Goal: Navigation & Orientation: Find specific page/section

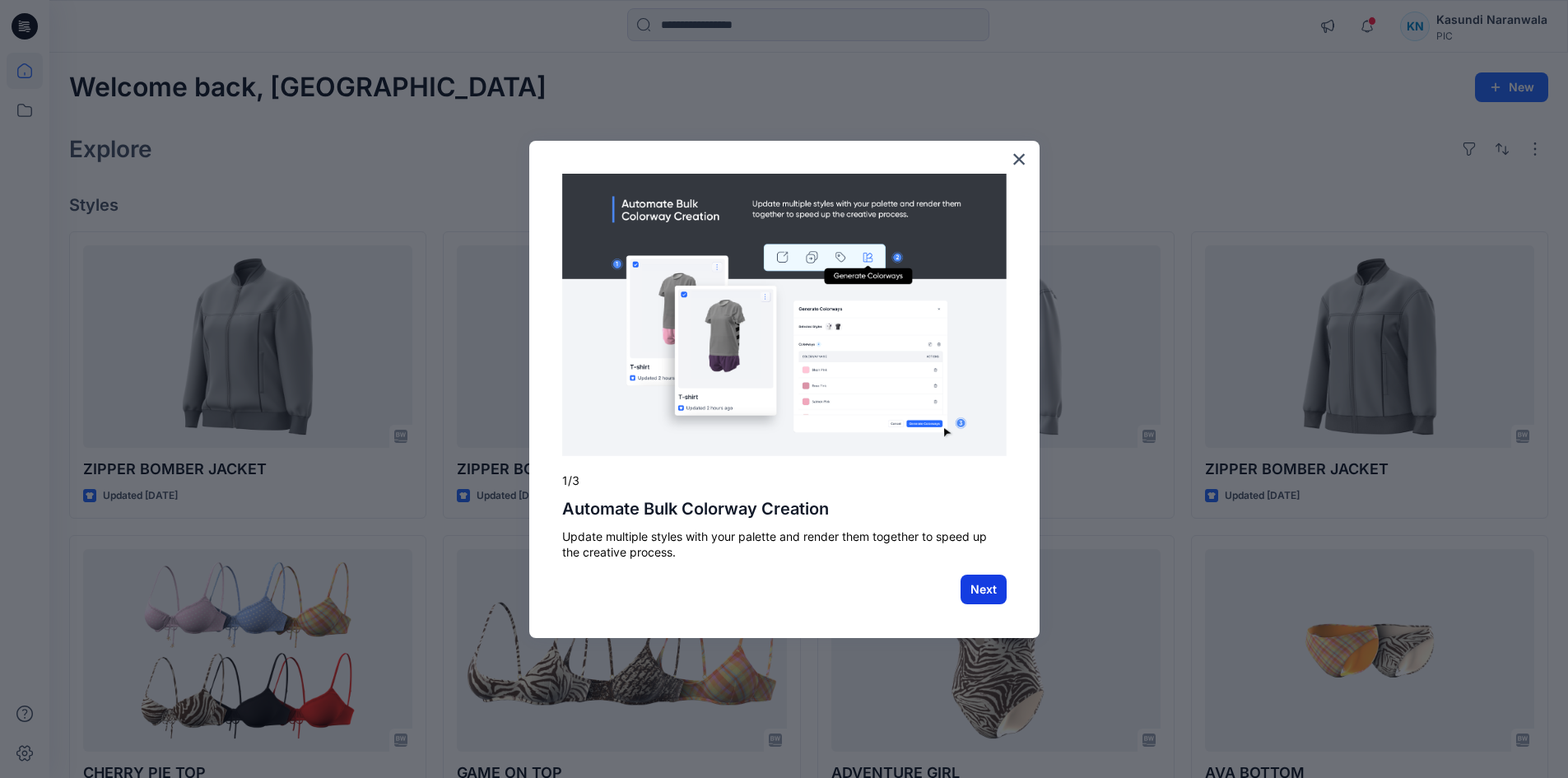
click at [995, 585] on button "Next" at bounding box center [984, 590] width 46 height 30
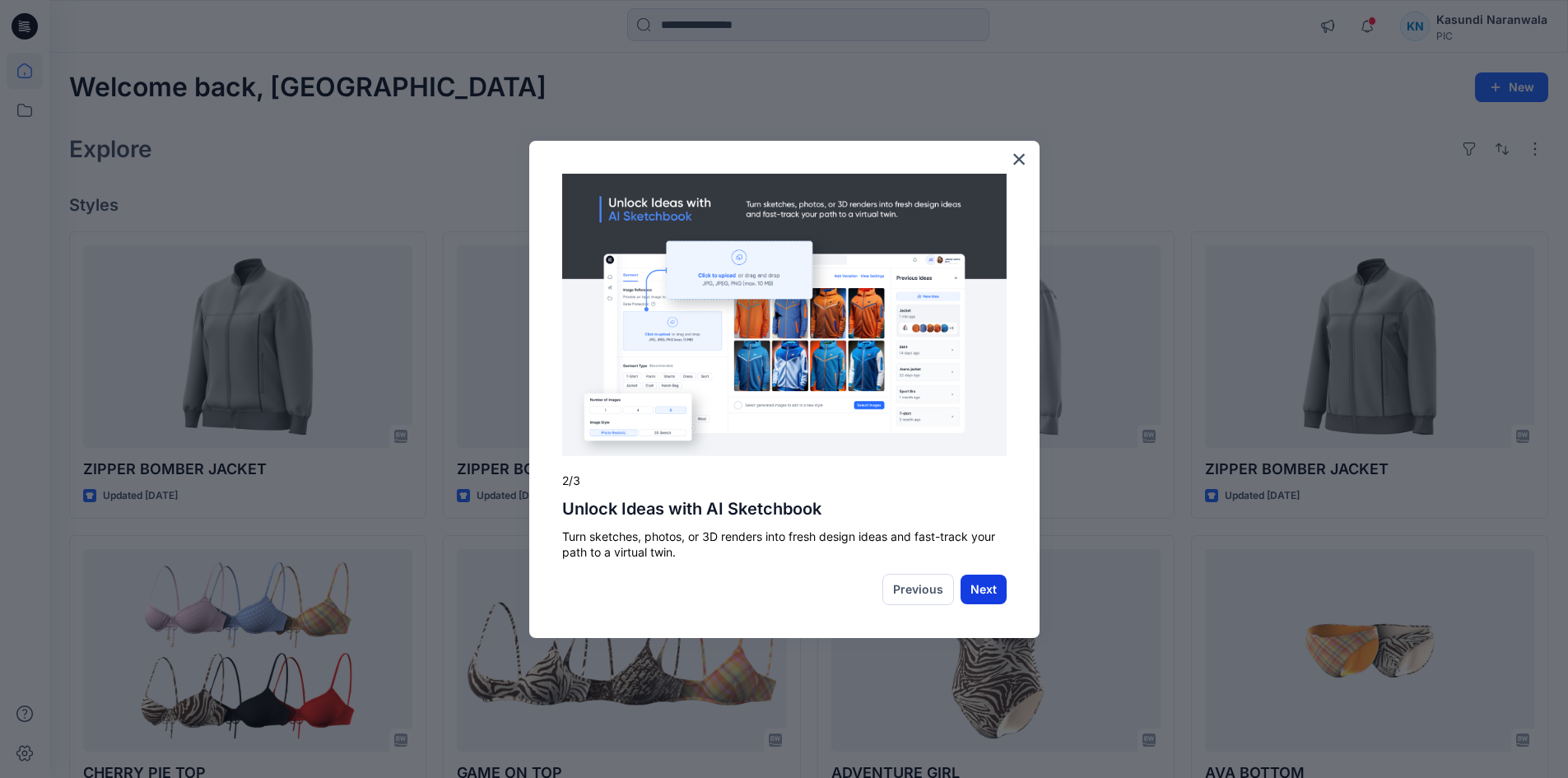
click at [989, 589] on button "Next" at bounding box center [984, 590] width 46 height 30
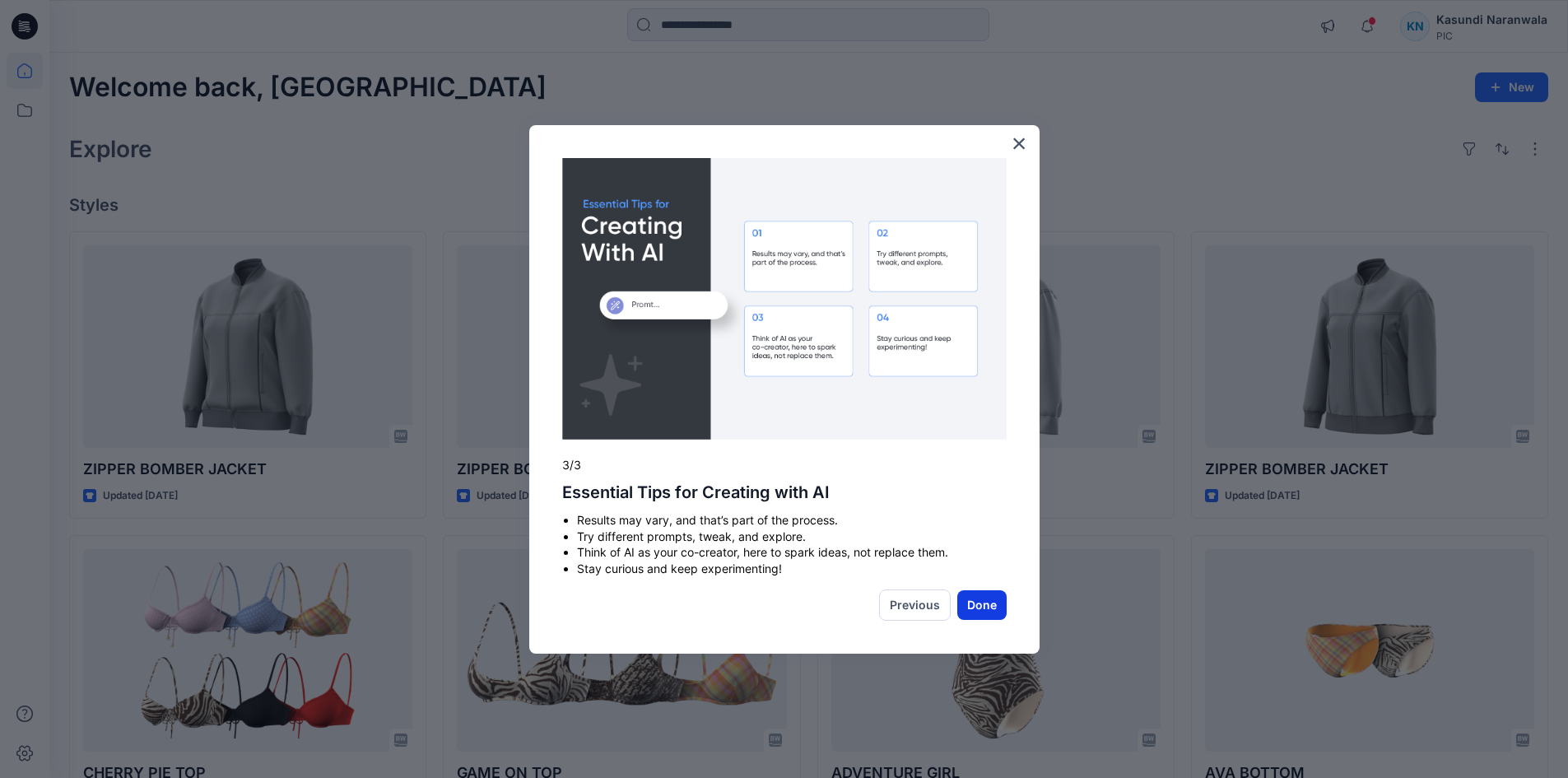
click at [991, 601] on button "Done" at bounding box center [982, 606] width 49 height 30
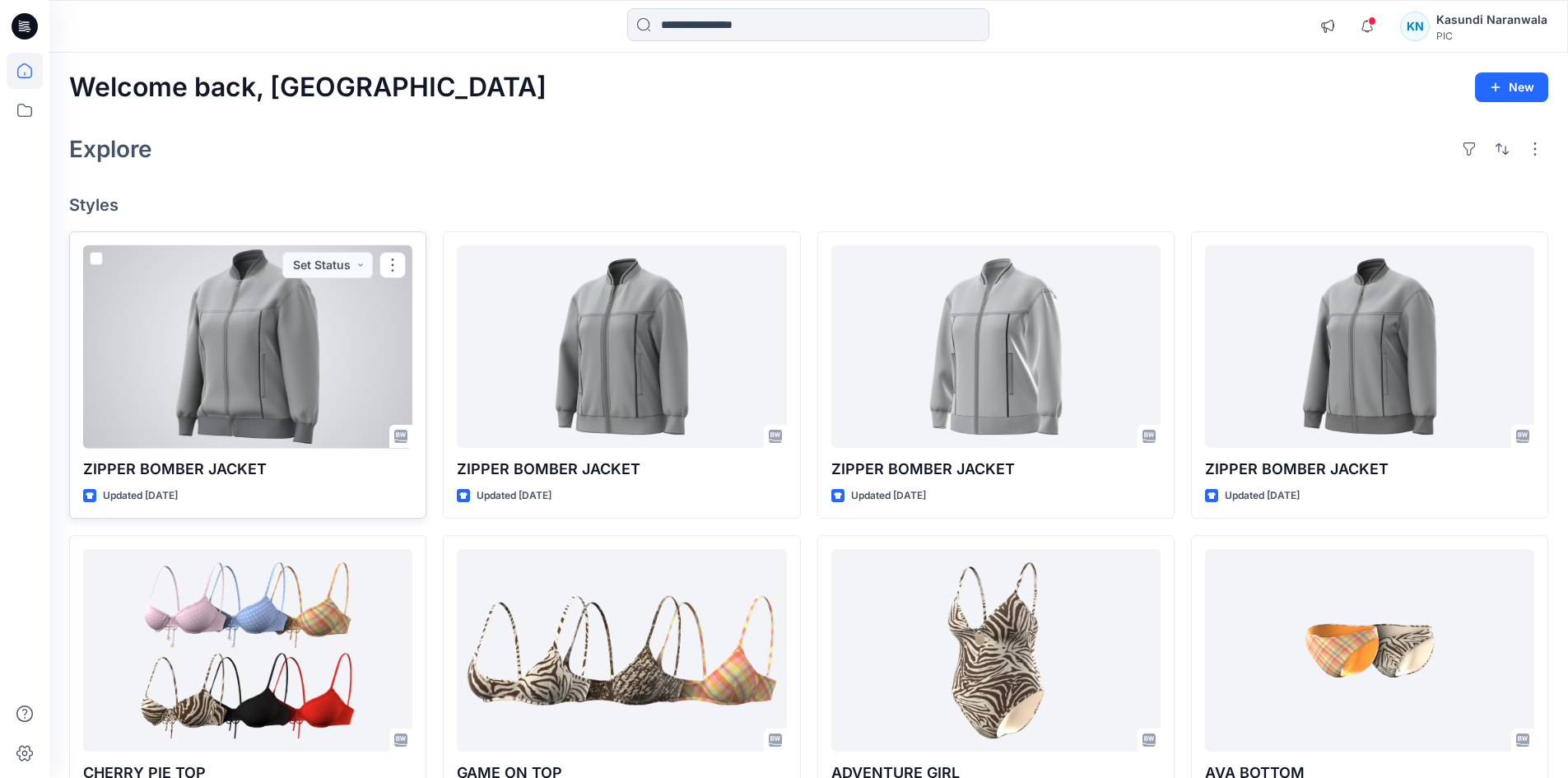
click at [268, 342] on div at bounding box center [247, 347] width 329 height 203
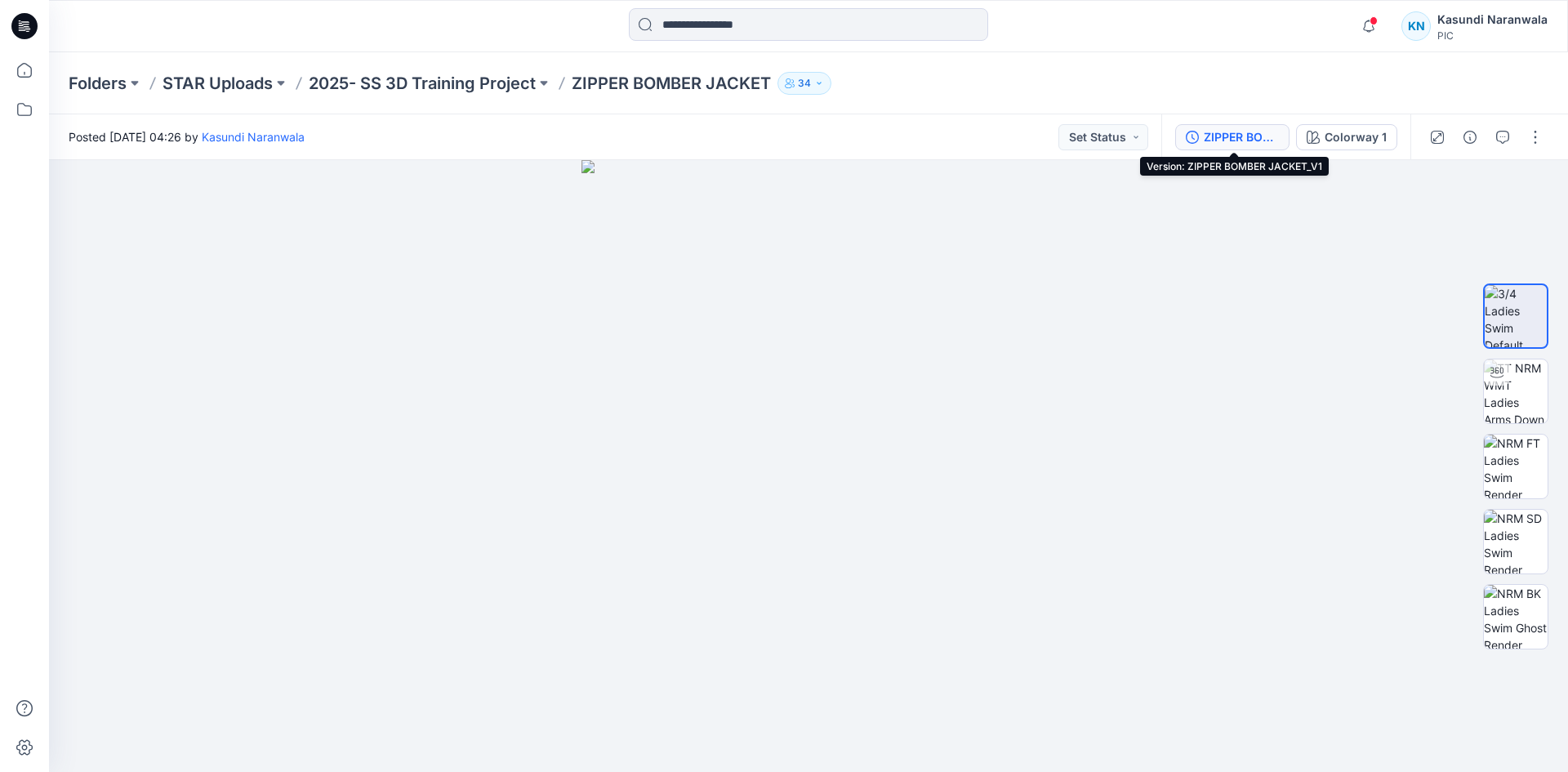
click at [1228, 132] on div "ZIPPER BOMBER JACKET_V1" at bounding box center [1241, 137] width 75 height 18
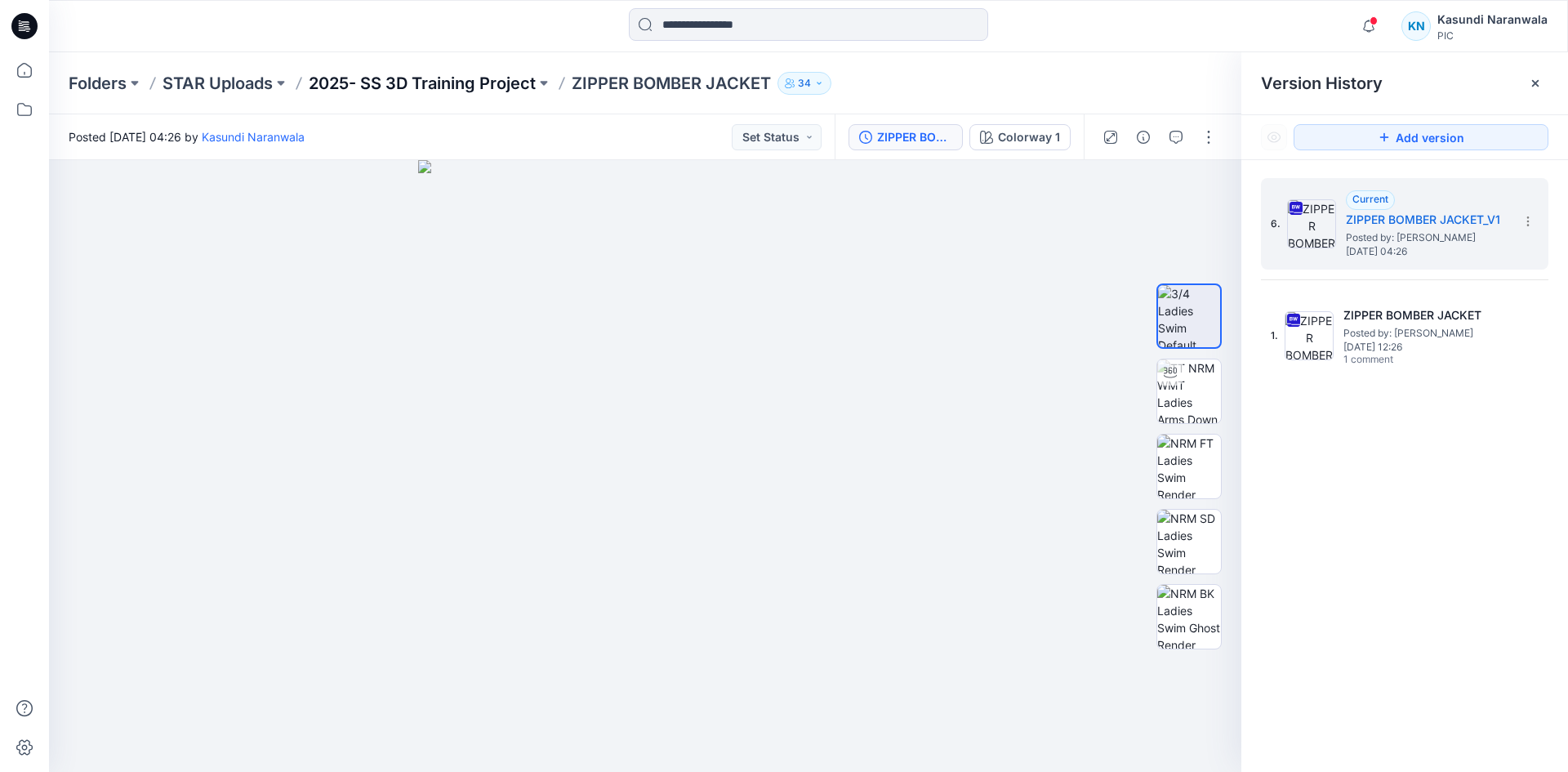
click at [481, 87] on p "2025- SS 3D Training Project" at bounding box center [423, 83] width 227 height 23
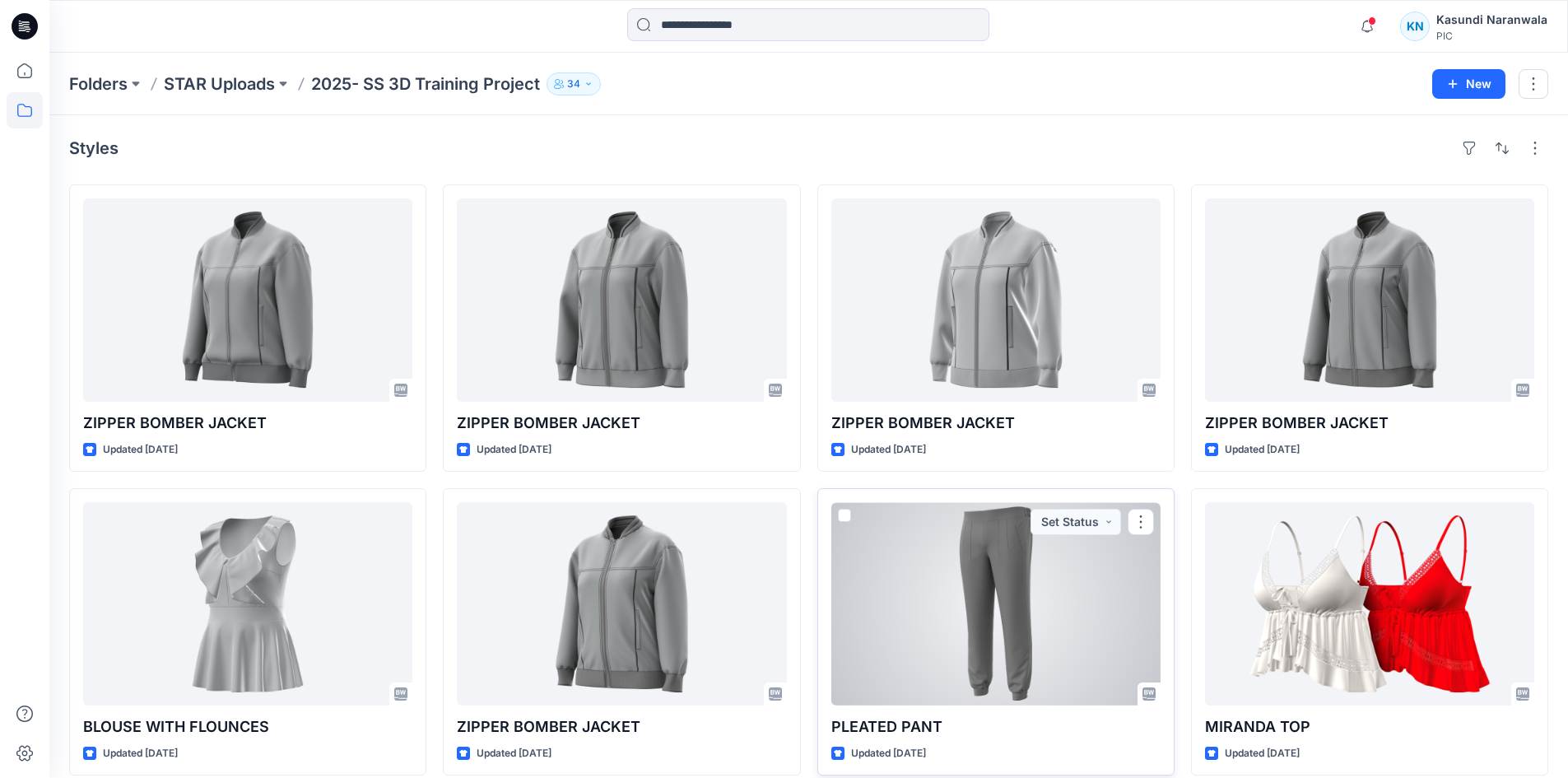
scroll to position [165, 0]
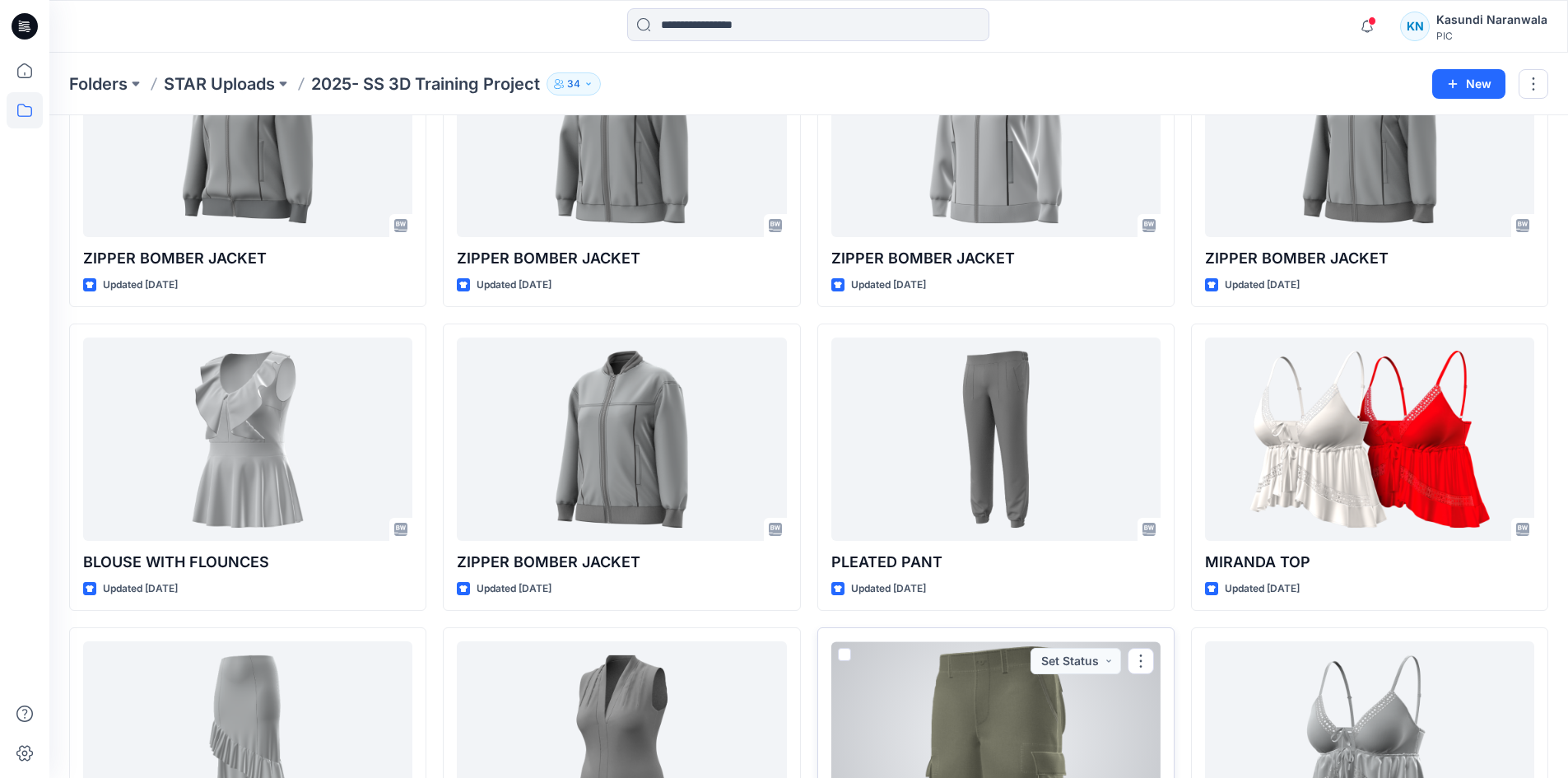
click at [1007, 702] on div at bounding box center [996, 743] width 329 height 203
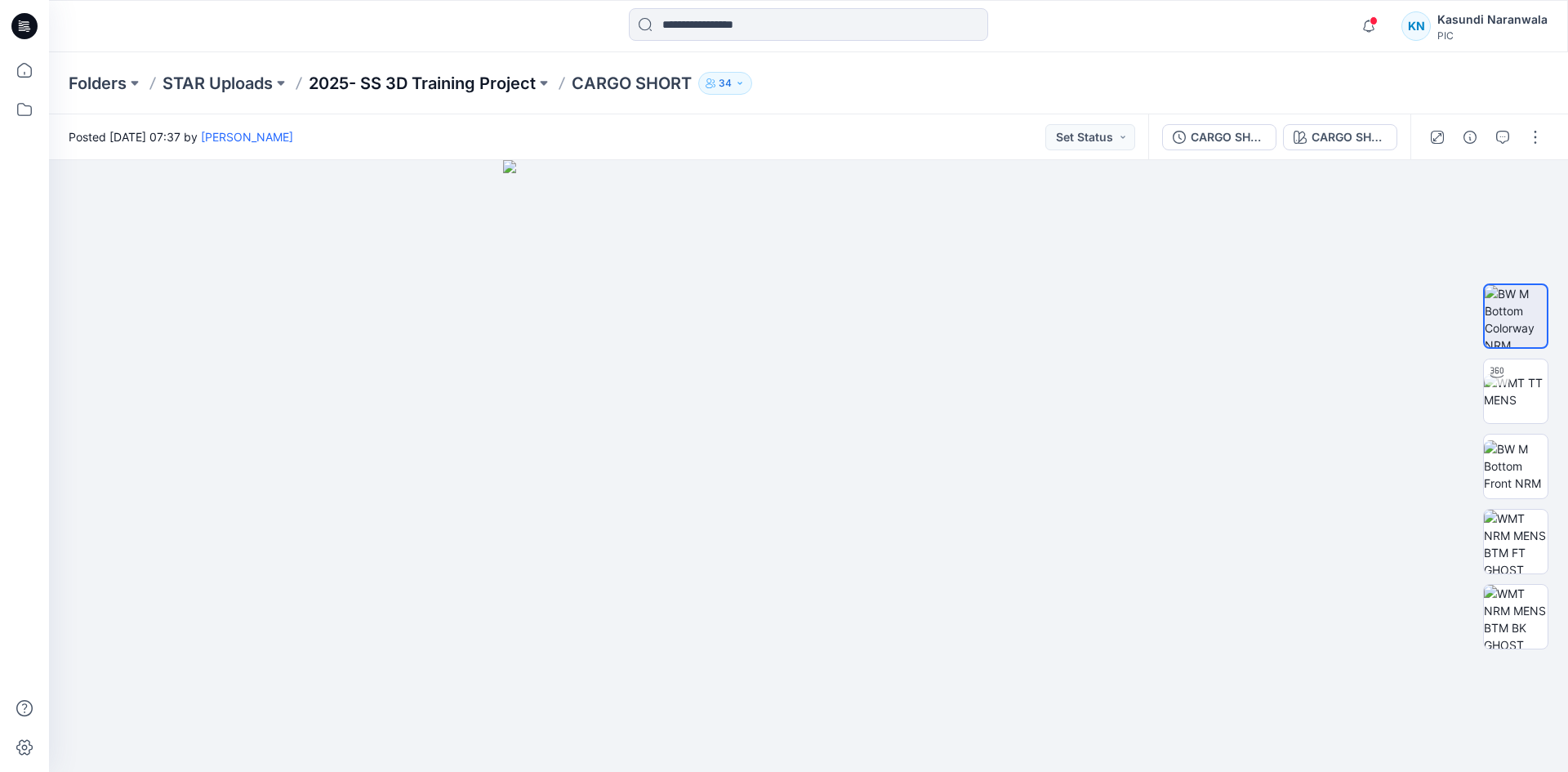
click at [485, 81] on p "2025- SS 3D Training Project" at bounding box center [423, 83] width 227 height 23
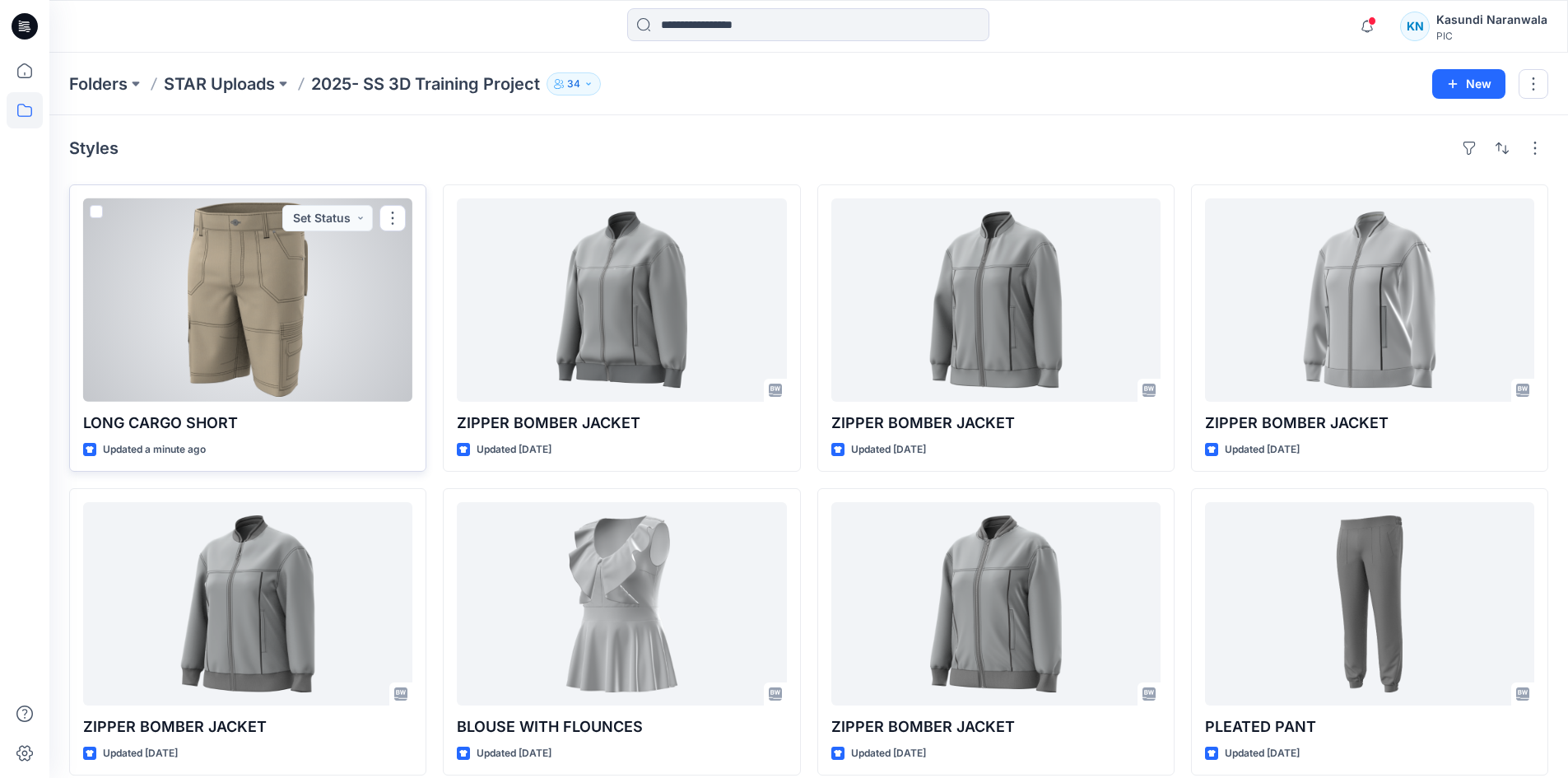
click at [237, 336] on div at bounding box center [247, 299] width 329 height 203
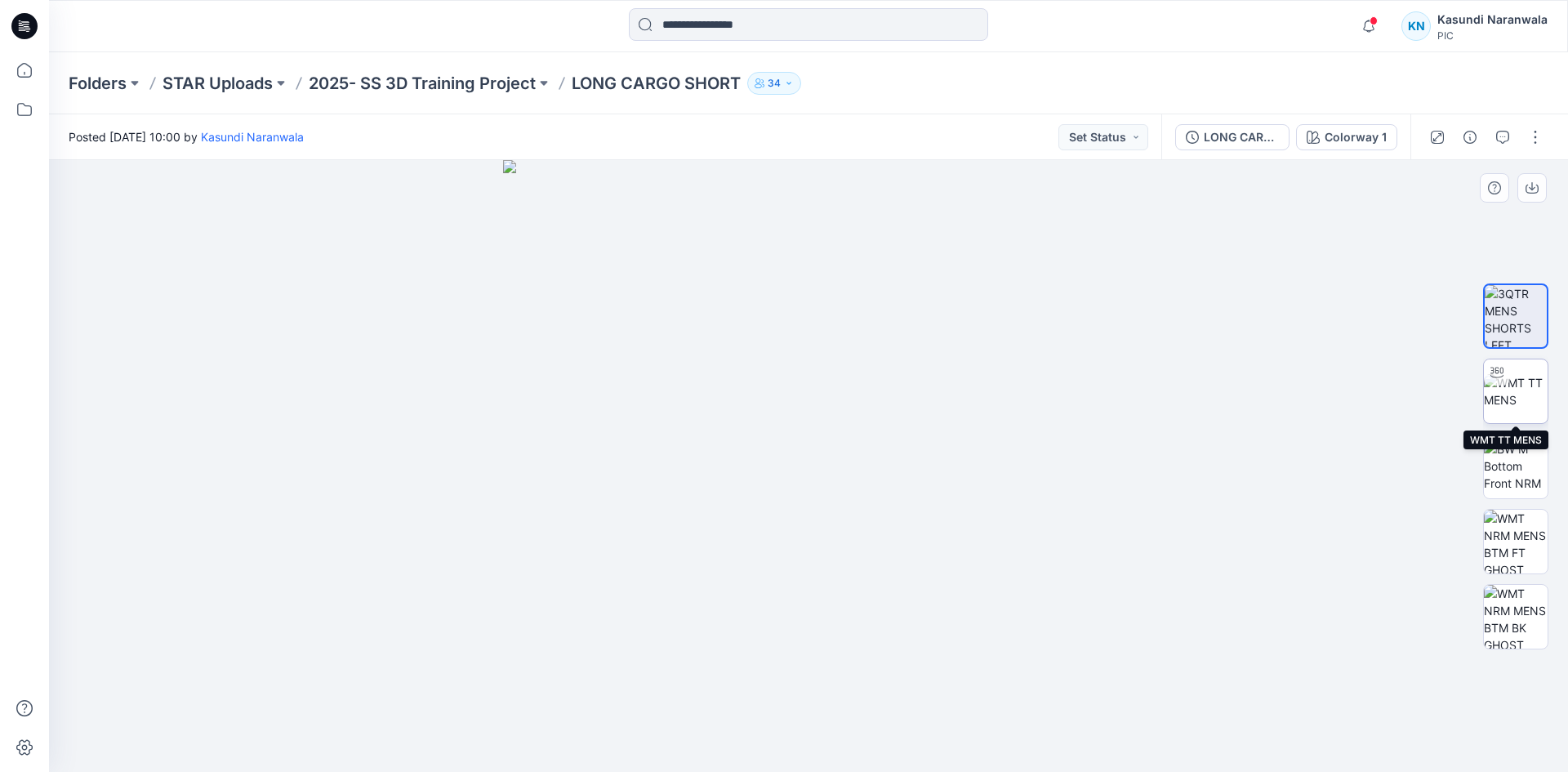
click at [1516, 395] on img at bounding box center [1516, 391] width 64 height 34
drag, startPoint x: 1017, startPoint y: 734, endPoint x: 592, endPoint y: 725, distance: 425.1
click at [592, 725] on icon at bounding box center [811, 723] width 494 height 61
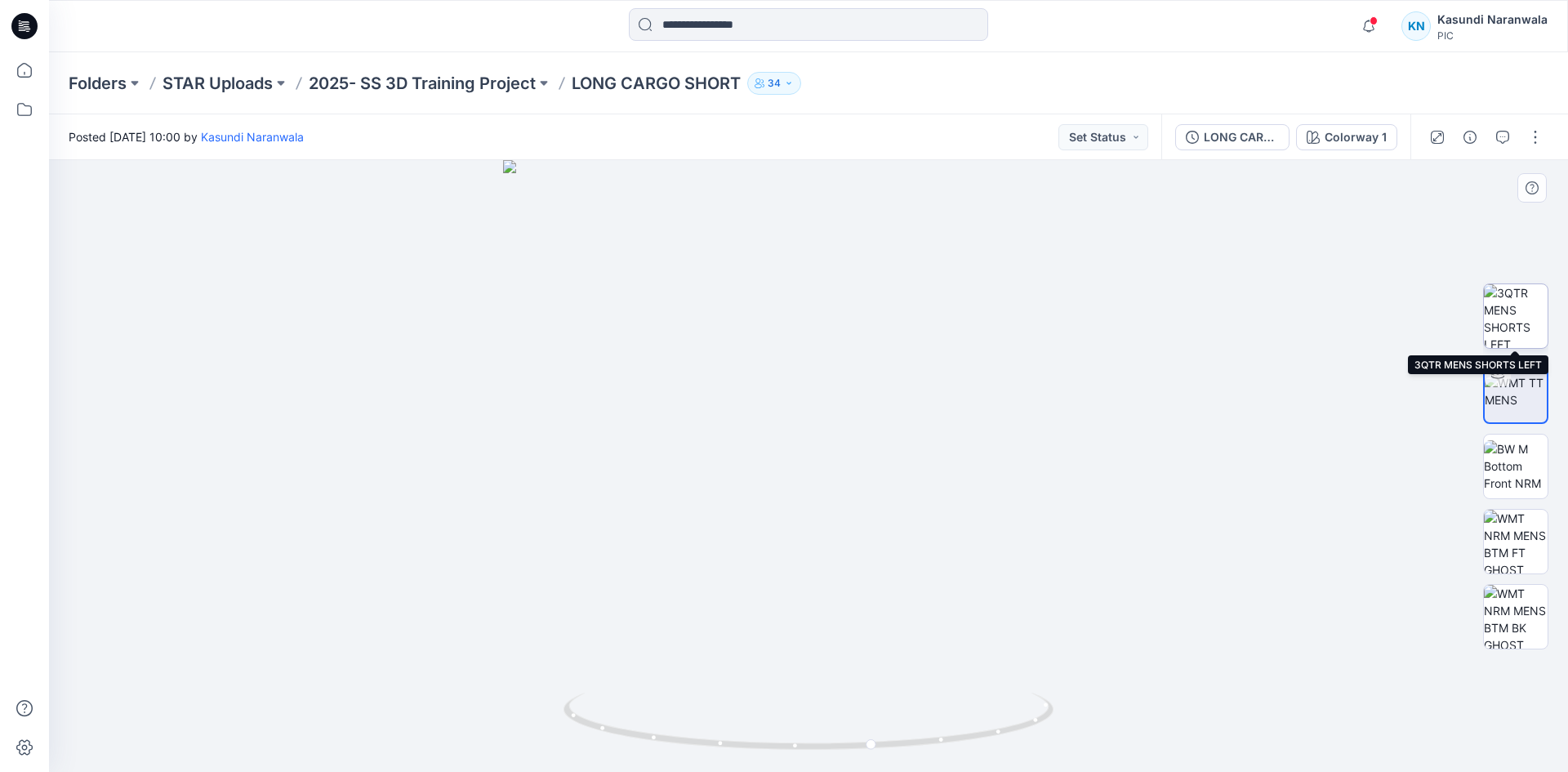
drag, startPoint x: 1517, startPoint y: 319, endPoint x: 1493, endPoint y: 332, distance: 27.3
click at [1518, 319] on img at bounding box center [1516, 316] width 64 height 64
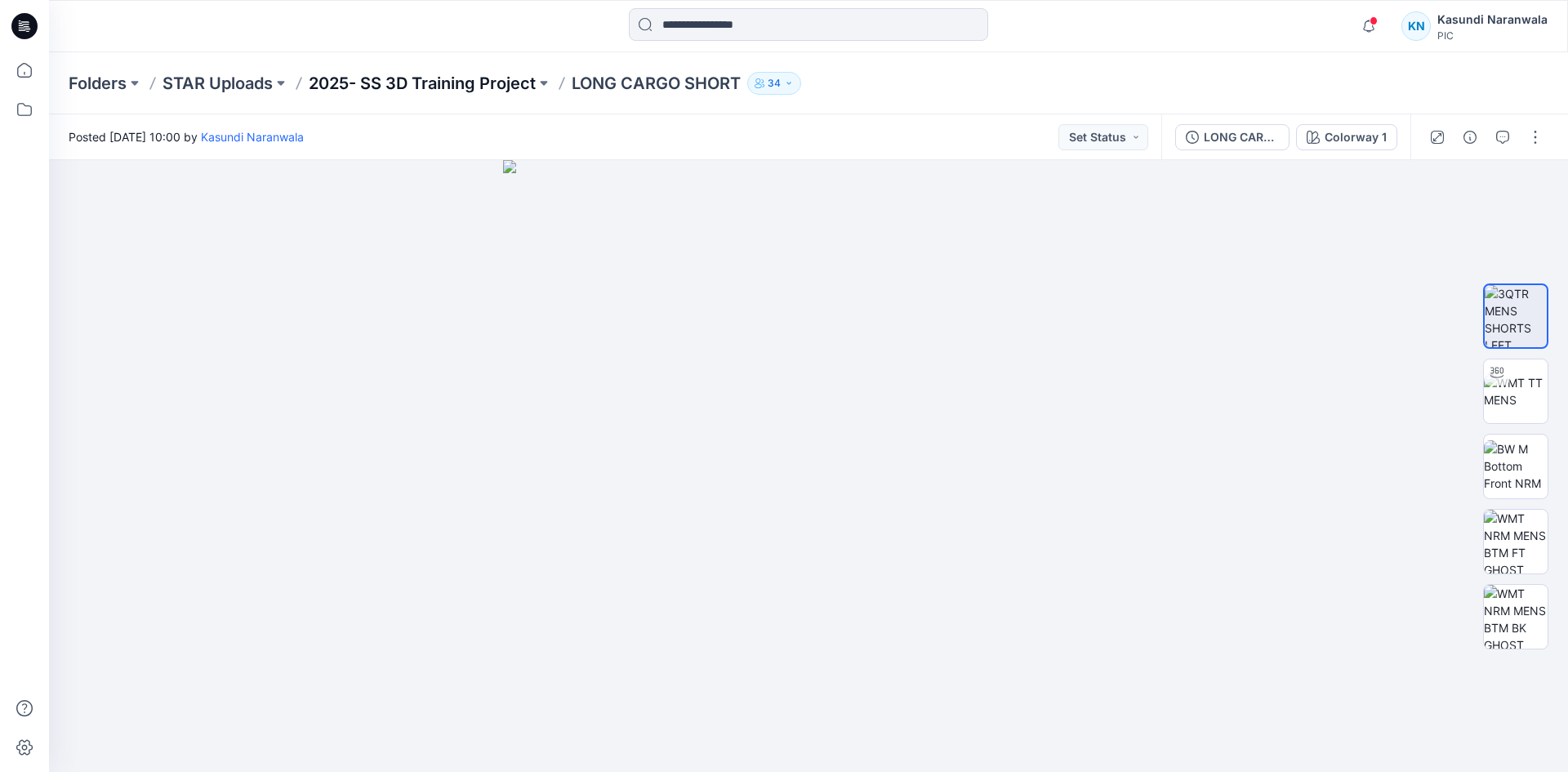
click at [478, 85] on p "2025- SS 3D Training Project" at bounding box center [423, 83] width 227 height 23
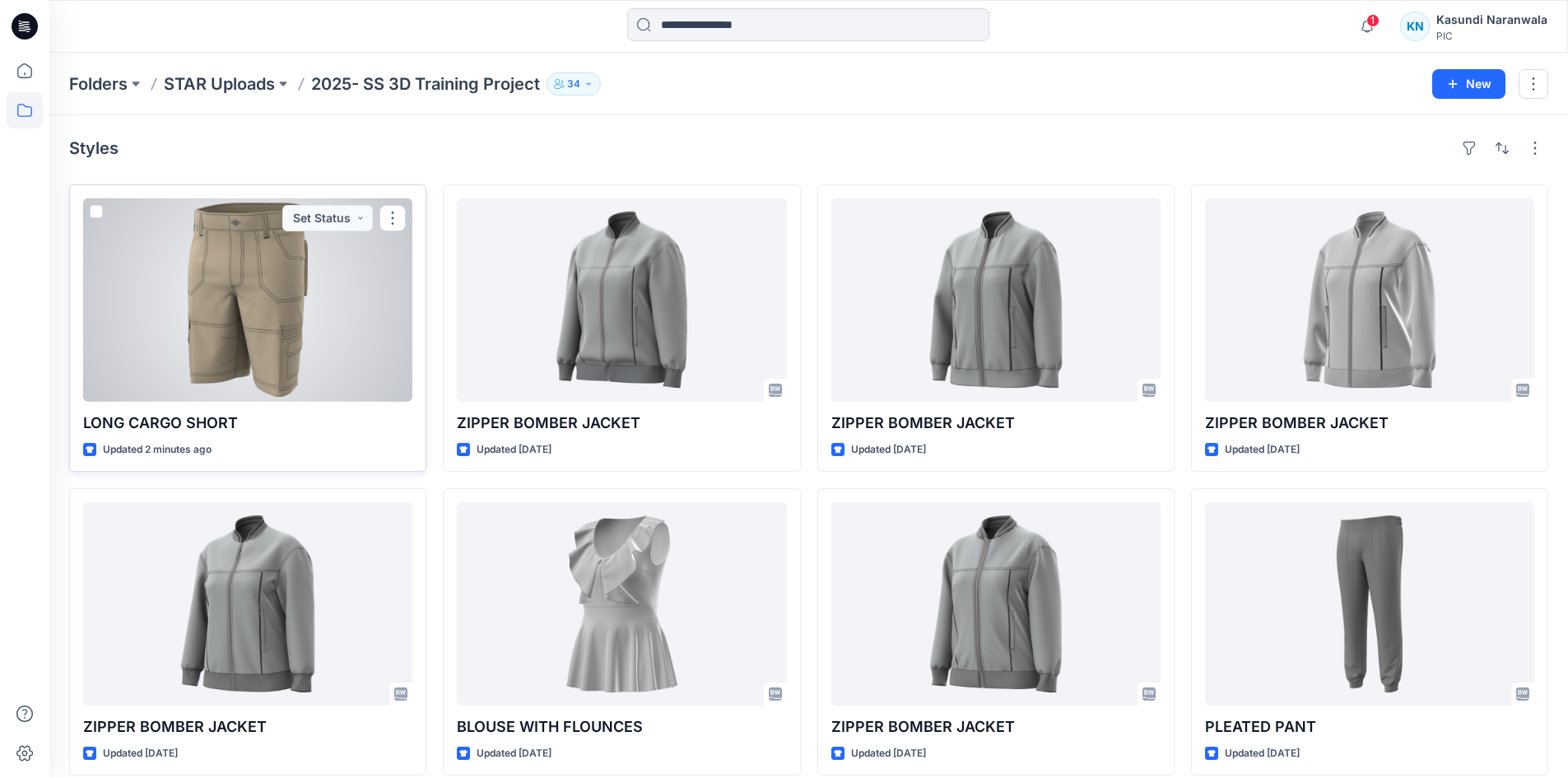
click at [321, 352] on div at bounding box center [247, 299] width 329 height 203
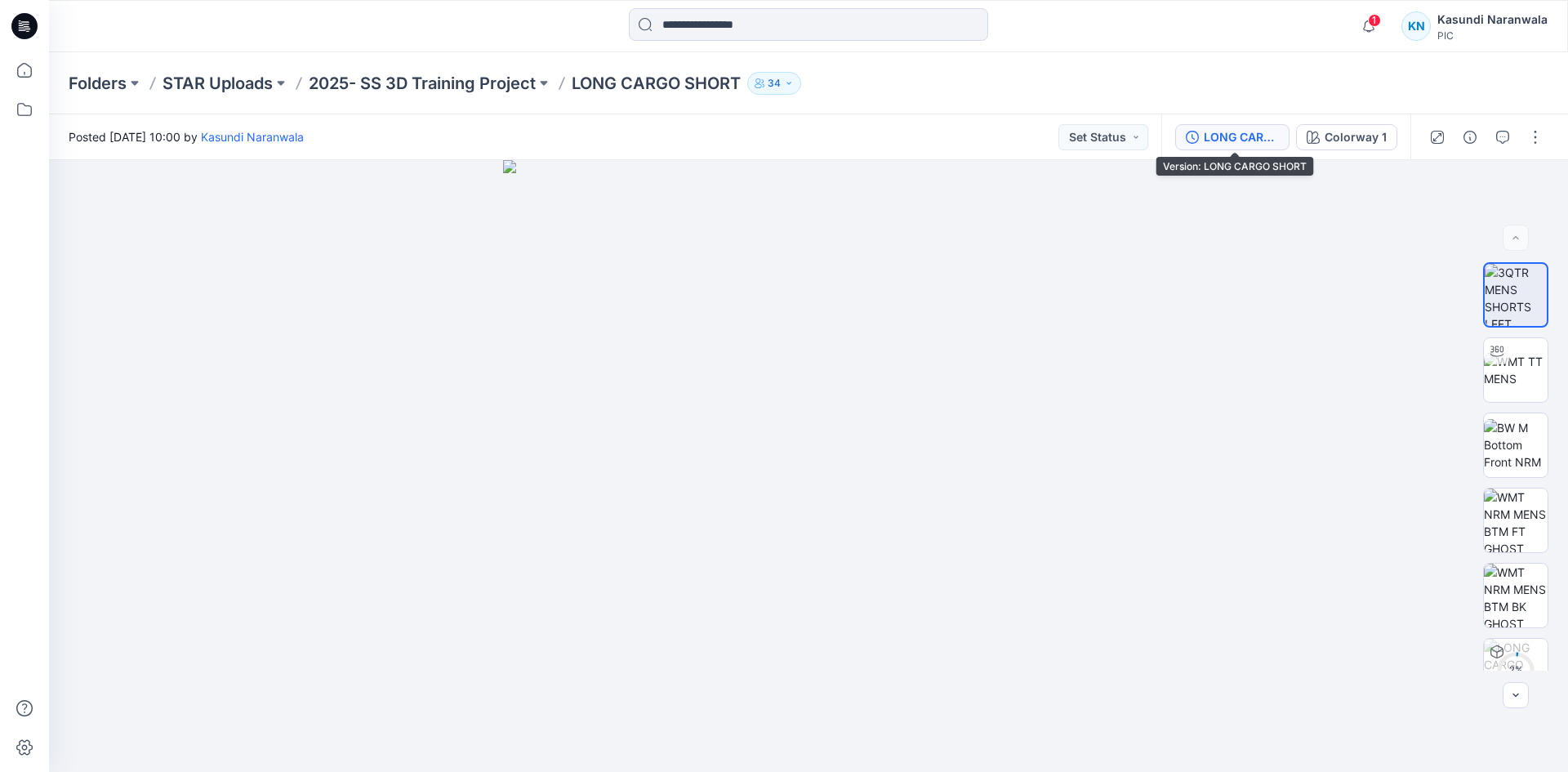
click at [1248, 134] on div "LONG CARGO SHORT" at bounding box center [1241, 137] width 75 height 18
click at [1211, 134] on div "LONG CARGO SHORT" at bounding box center [1241, 137] width 75 height 18
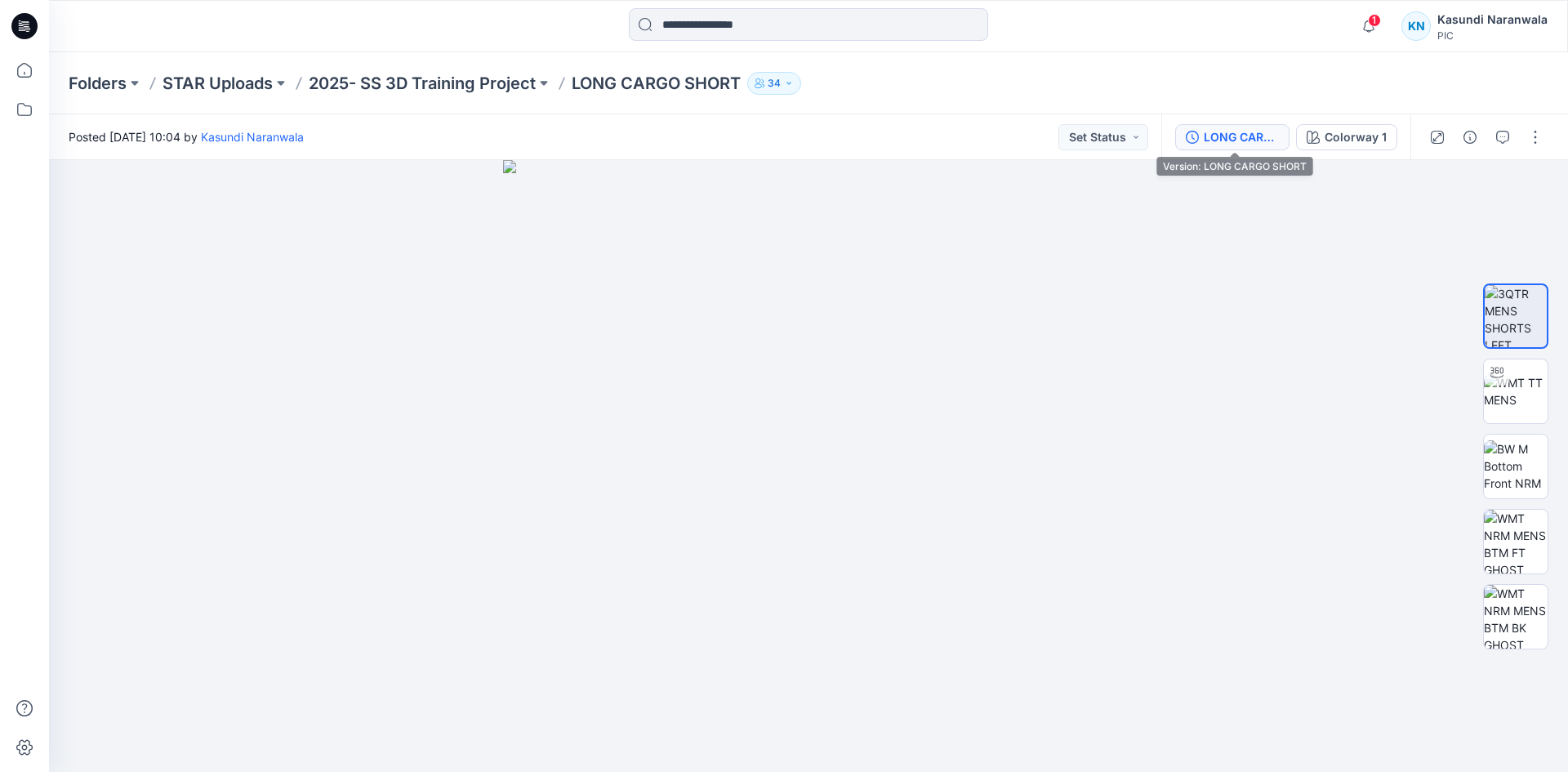
click at [1227, 134] on div "LONG CARGO SHORT" at bounding box center [1241, 137] width 75 height 18
